Goal: Book appointment/travel/reservation

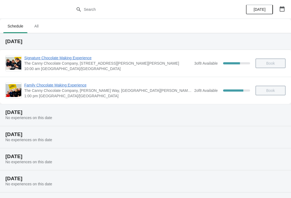
click at [36, 30] on span "All" at bounding box center [36, 26] width 13 height 10
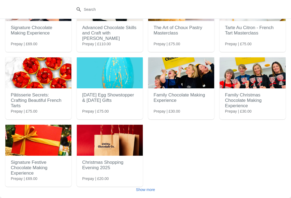
scroll to position [48, 0]
click at [256, 98] on h2 "Family Christmas Chocolate Making Experience" at bounding box center [252, 101] width 55 height 22
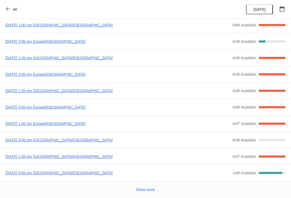
scroll to position [29, 0]
click at [148, 188] on span "Show more" at bounding box center [145, 189] width 19 height 4
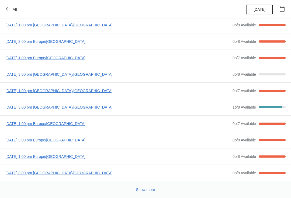
scroll to position [95, 0]
click at [154, 189] on span "Show more" at bounding box center [145, 189] width 19 height 4
click at [12, 7] on span "All" at bounding box center [12, 9] width 10 height 5
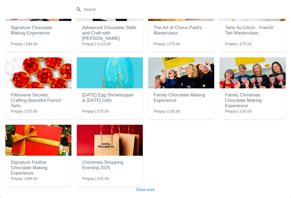
scroll to position [0, 0]
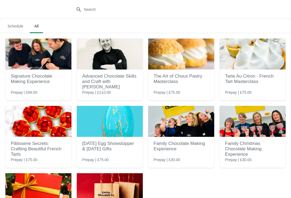
click at [242, 152] on h2 "Family Christmas Chocolate Making Experience" at bounding box center [252, 149] width 55 height 22
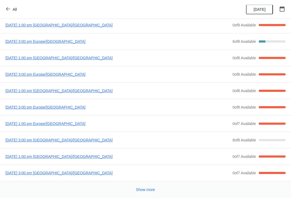
scroll to position [29, 0]
click at [139, 154] on span "[DATE] 1:00 pm [GEOGRAPHIC_DATA]/[GEOGRAPHIC_DATA]" at bounding box center [117, 156] width 224 height 5
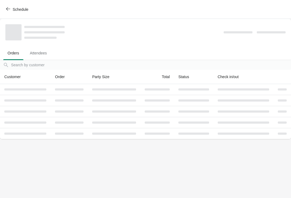
scroll to position [0, 0]
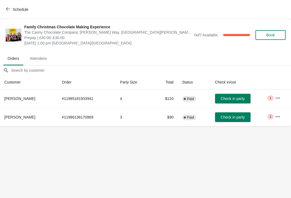
click at [5, 8] on button "Schedule" at bounding box center [18, 10] width 30 height 10
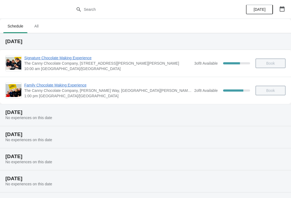
click at [32, 29] on span "All" at bounding box center [36, 26] width 13 height 10
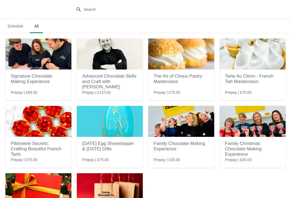
click at [242, 150] on h2 "Family Christmas Chocolate Making Experience" at bounding box center [252, 149] width 55 height 22
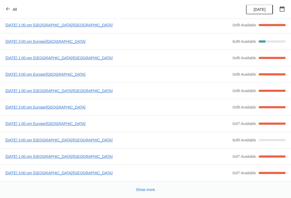
scroll to position [29, 0]
click at [142, 183] on div "Show more" at bounding box center [143, 187] width 284 height 10
click at [148, 186] on button "Show more" at bounding box center [145, 190] width 23 height 10
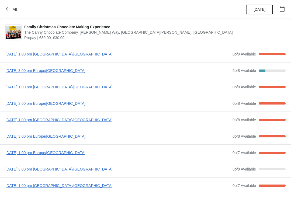
scroll to position [0, 0]
